Goal: Navigation & Orientation: Find specific page/section

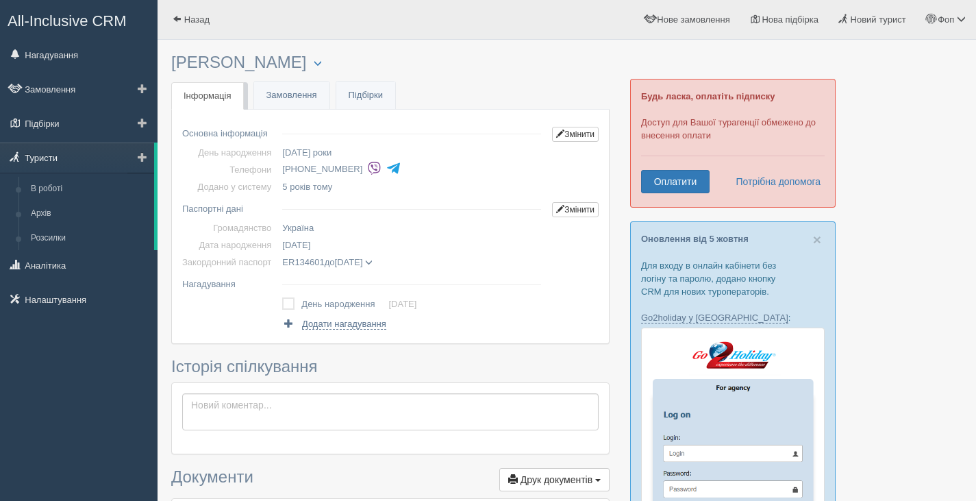
click at [59, 158] on link "Туристи" at bounding box center [77, 157] width 154 height 30
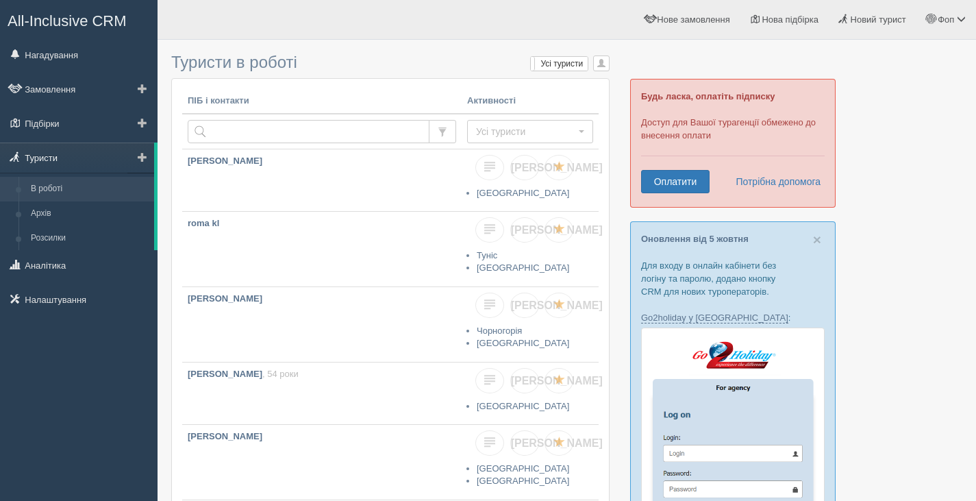
click at [44, 158] on link "Туристи" at bounding box center [77, 157] width 154 height 30
click at [45, 158] on link "Туристи" at bounding box center [77, 157] width 154 height 30
click at [51, 127] on link "Підбірки" at bounding box center [79, 123] width 158 height 30
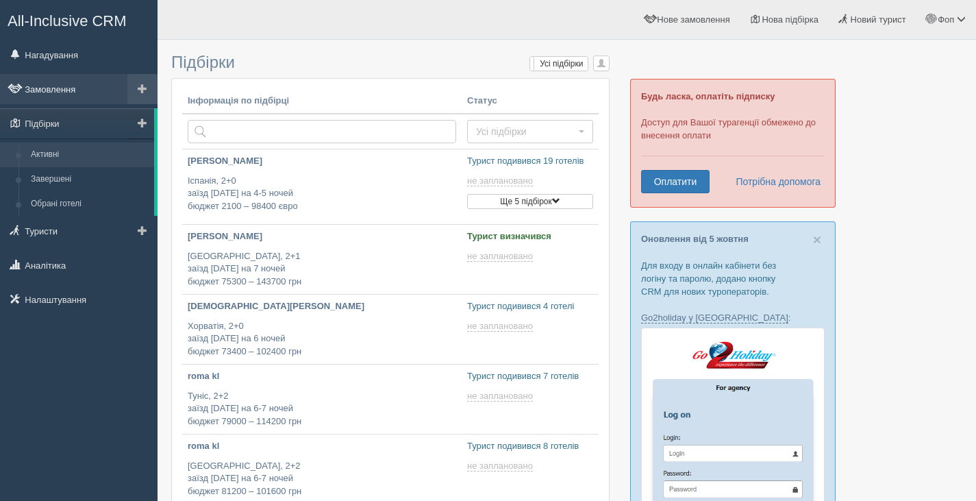
click at [58, 95] on link "Замовлення" at bounding box center [79, 89] width 158 height 30
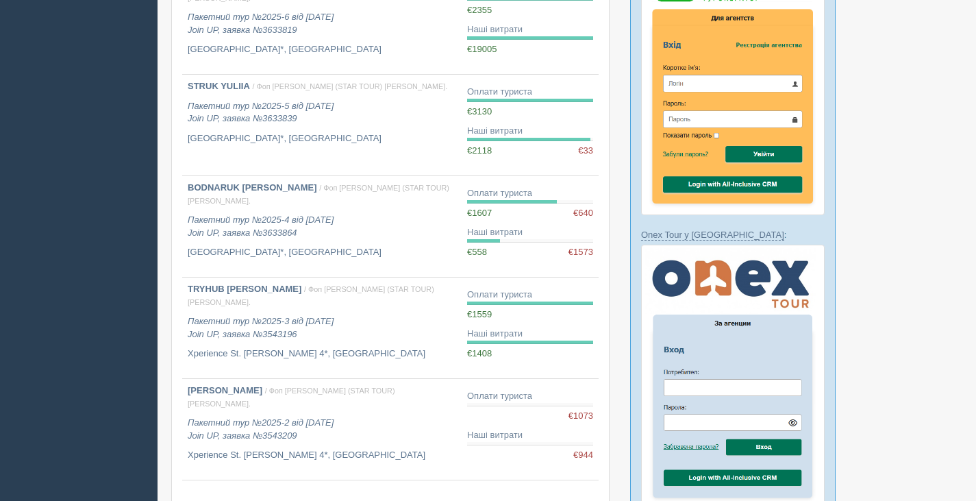
scroll to position [754, 0]
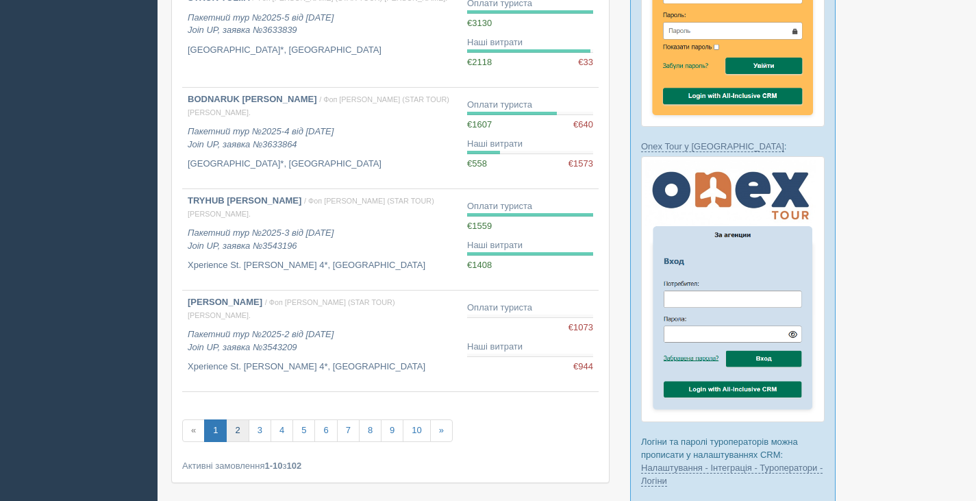
click at [242, 435] on link "2" at bounding box center [237, 430] width 23 height 23
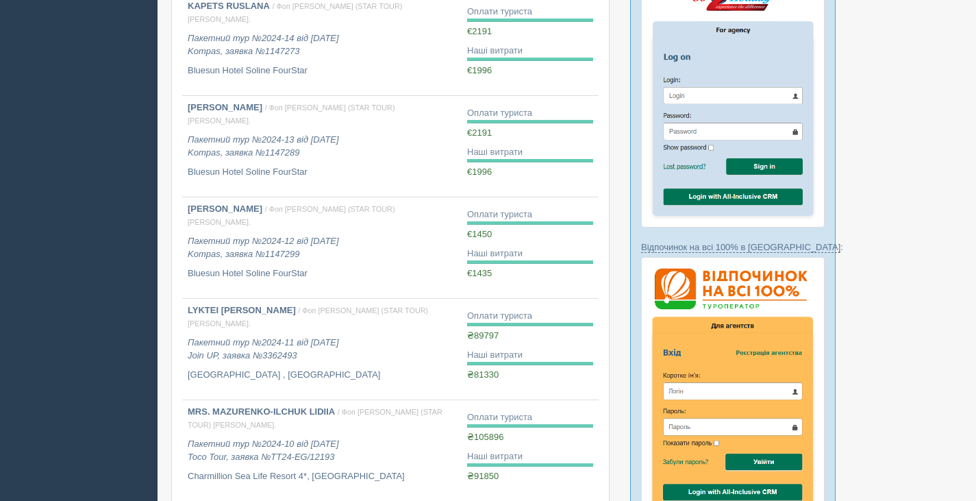
scroll to position [411, 0]
